Goal: Understand process/instructions: Learn about a topic

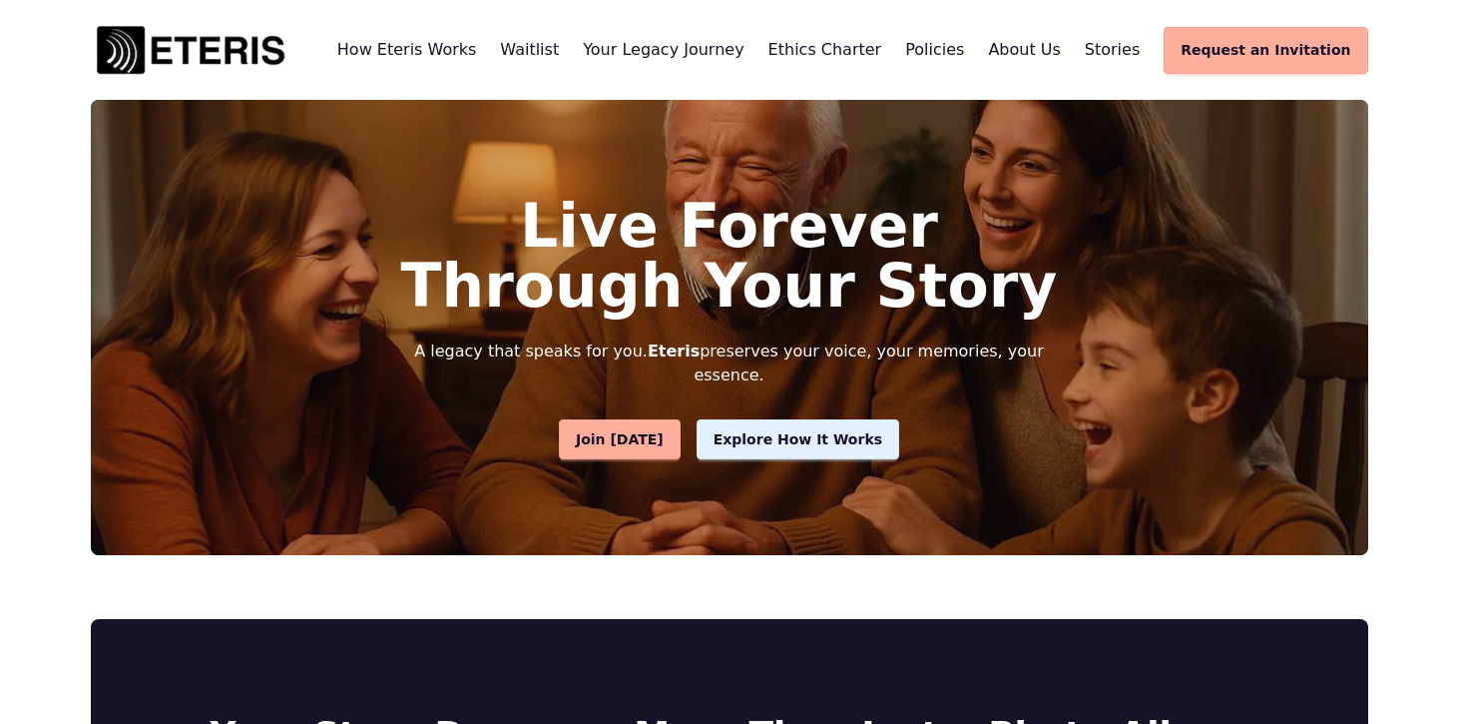
click at [786, 429] on span "Explore How It Works" at bounding box center [798, 439] width 169 height 21
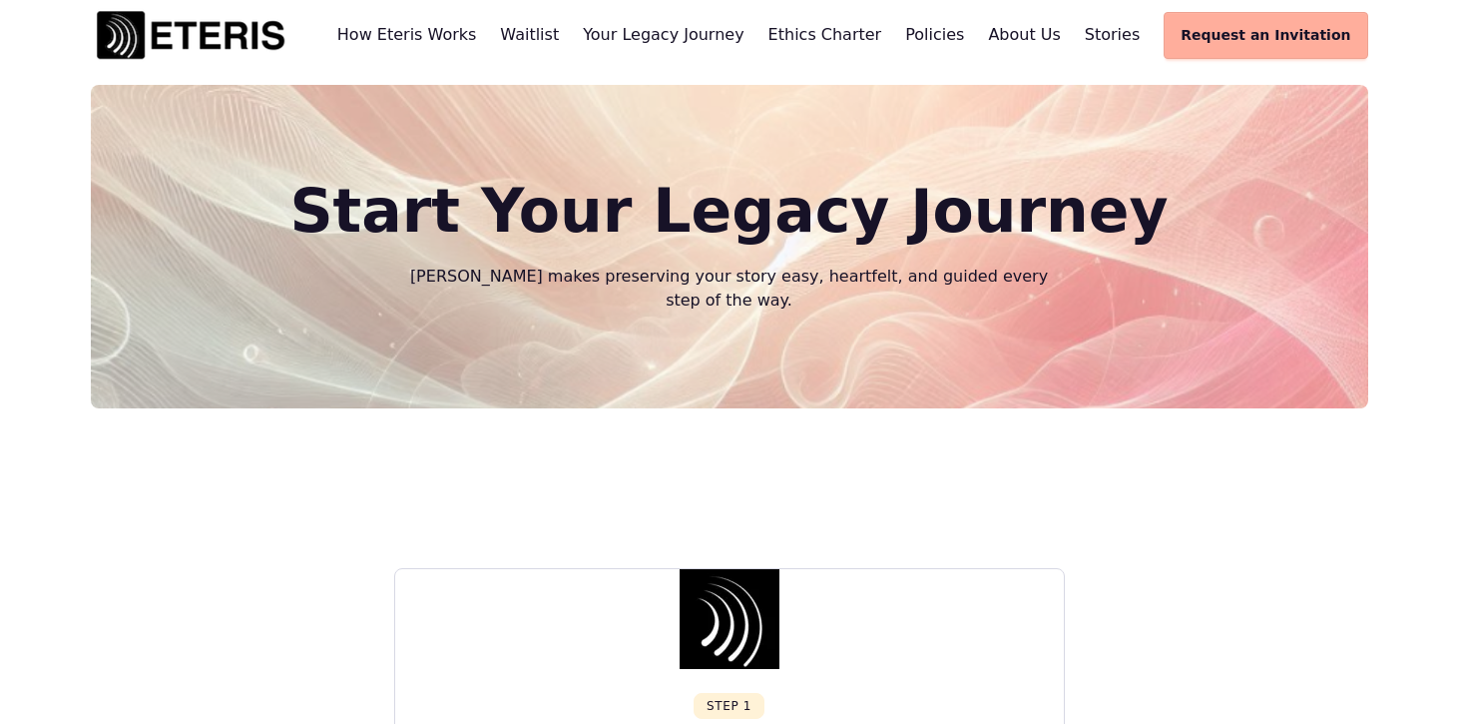
scroll to position [14, 0]
drag, startPoint x: 351, startPoint y: 210, endPoint x: 1101, endPoint y: 228, distance: 749.8
click at [1101, 228] on h1 "Start Your Legacy Journey" at bounding box center [729, 212] width 1065 height 60
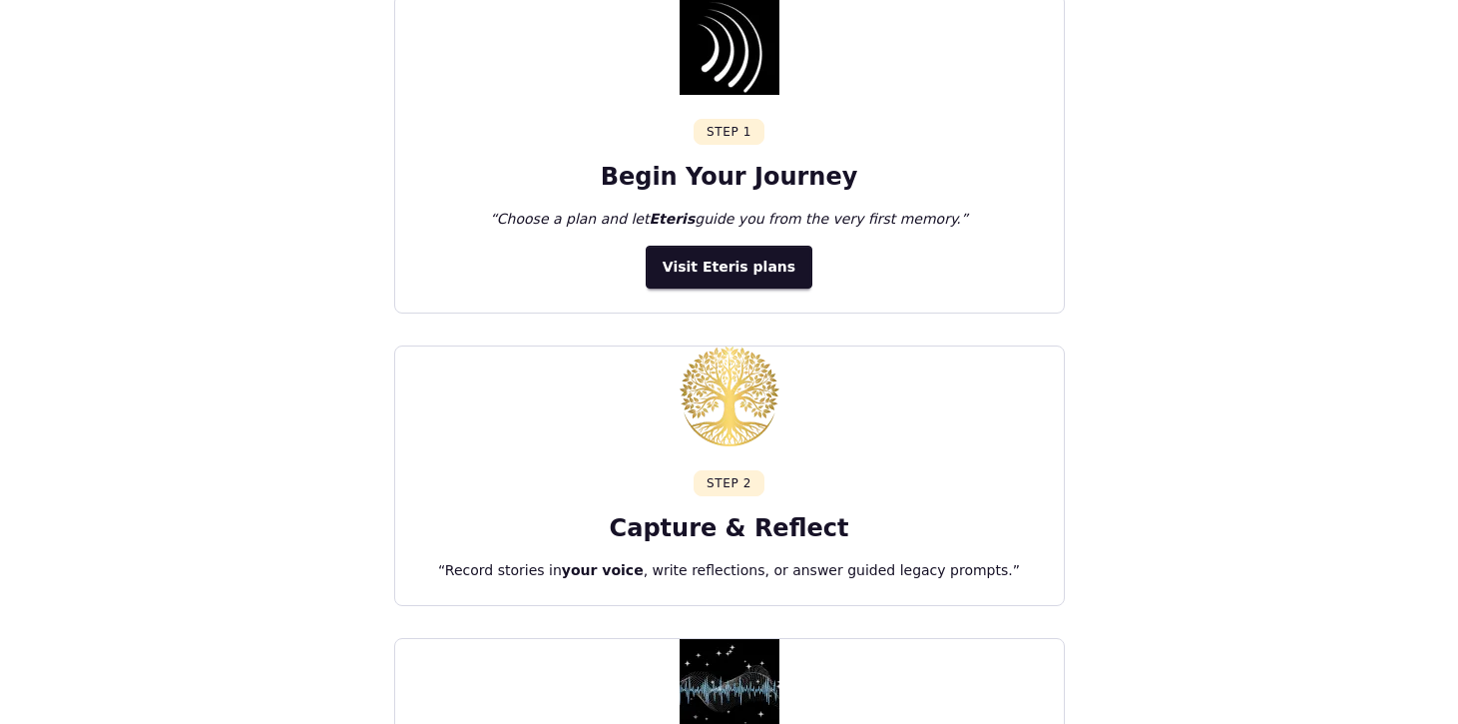
scroll to position [0, 0]
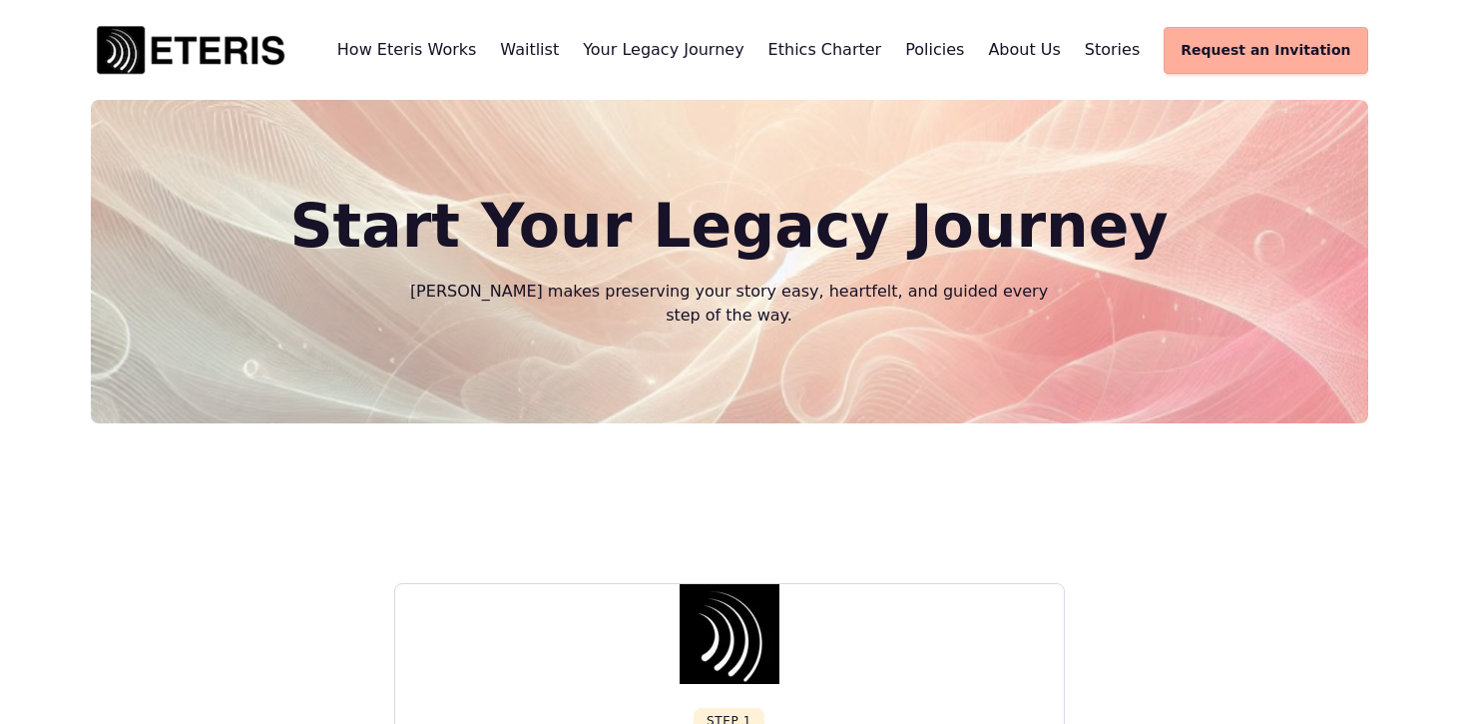
copy h1 "Start Your Legacy Journey"
